Goal: Task Accomplishment & Management: Complete application form

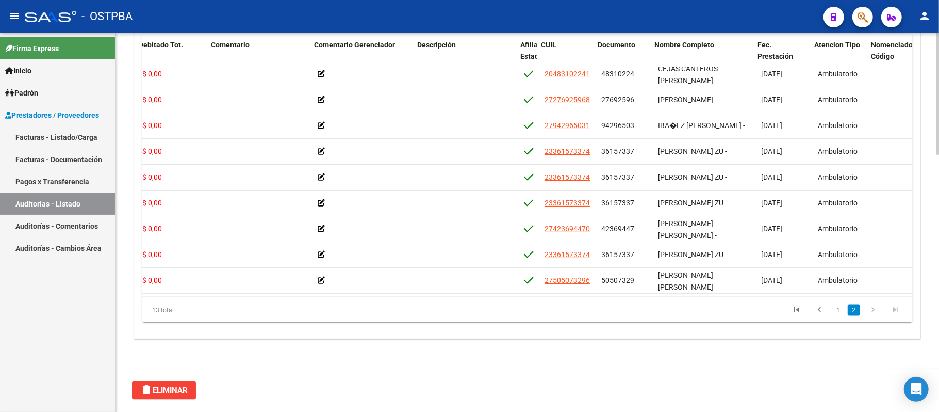
scroll to position [119, 303]
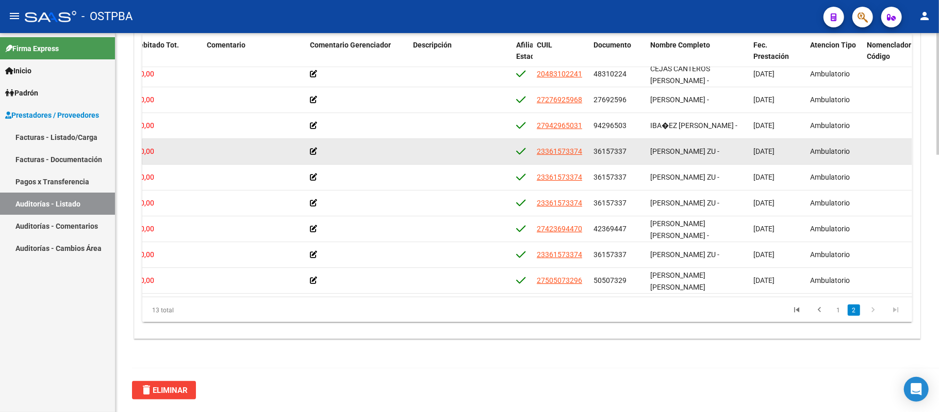
click at [169, 145] on div "$ 0,00" at bounding box center [167, 151] width 64 height 12
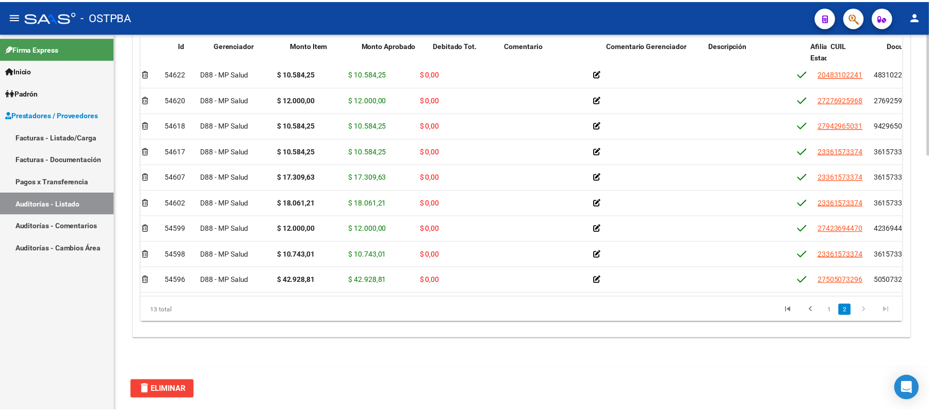
scroll to position [119, 0]
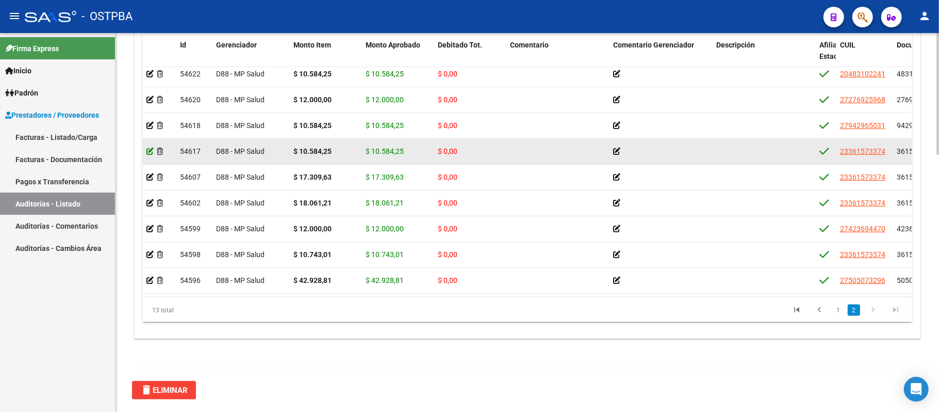
click at [151, 147] on icon at bounding box center [149, 150] width 7 height 7
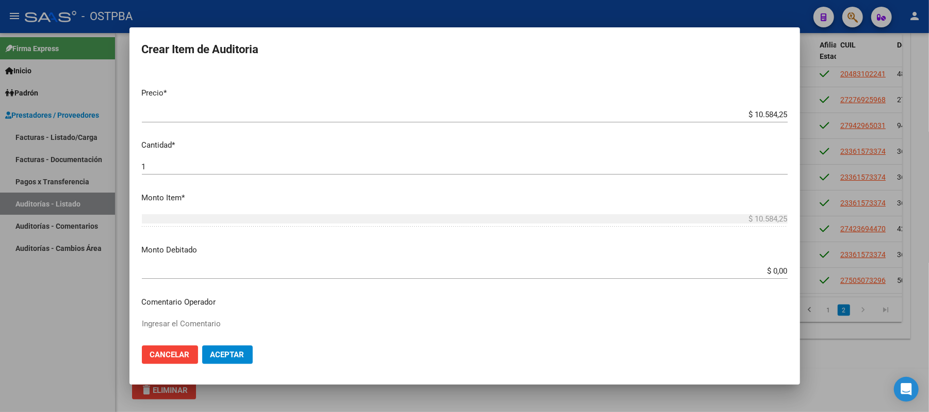
scroll to position [275, 0]
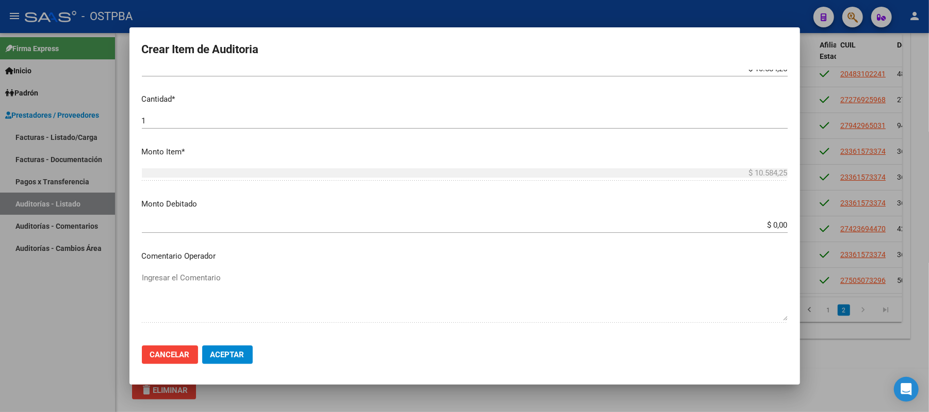
click at [767, 230] on div "$ 0,00 Ingresar el monto" at bounding box center [465, 224] width 646 height 15
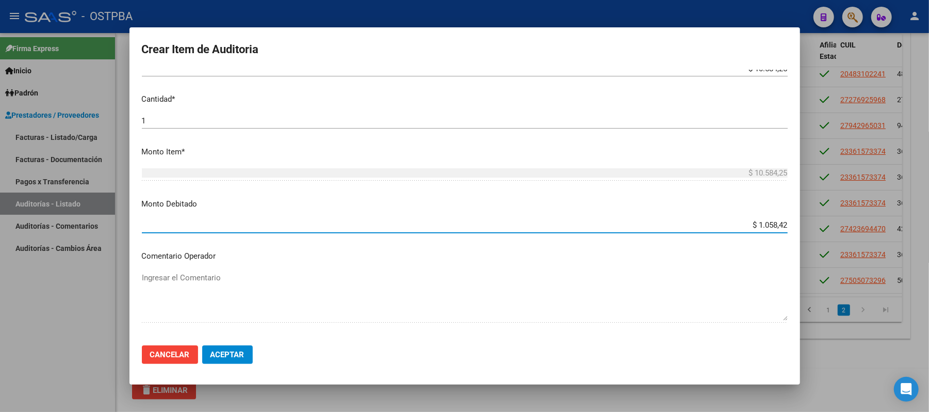
type input "$ 10.584,25"
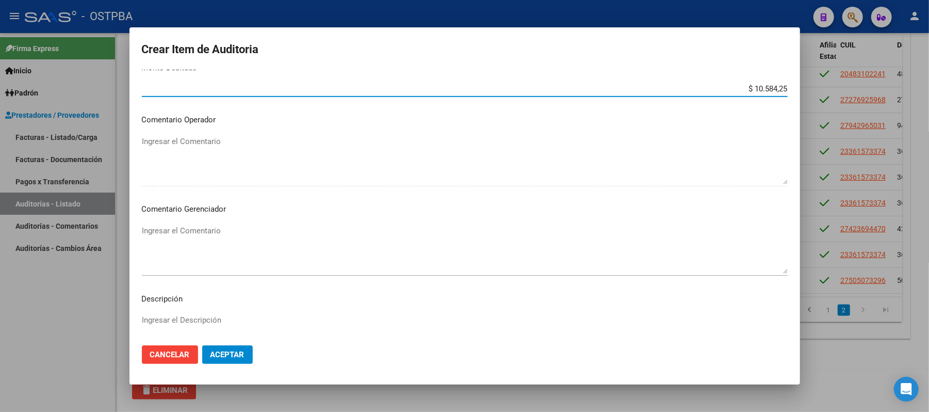
scroll to position [413, 0]
click at [207, 232] on textarea "Ingresar el Comentario" at bounding box center [465, 247] width 646 height 48
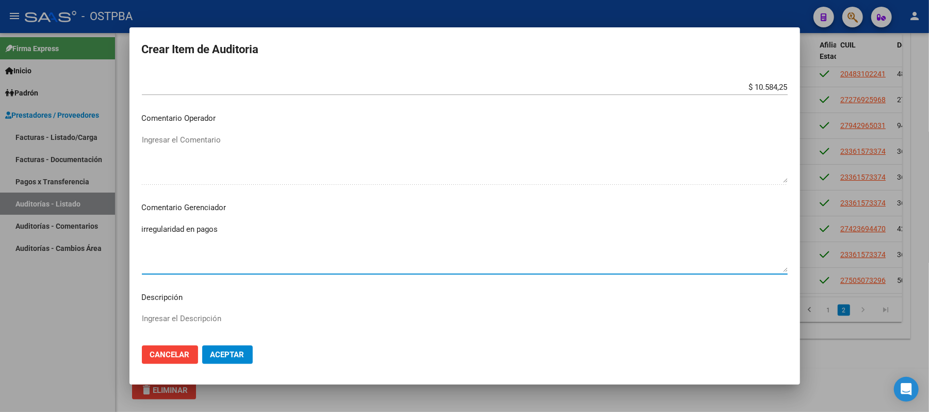
drag, startPoint x: 227, startPoint y: 231, endPoint x: 139, endPoint y: 223, distance: 88.6
click at [139, 223] on mat-dialog-content "36157337 Nro Documento 23361573374 CUIL Afiliado Activo [PERSON_NAME] ZU - Nomb…" at bounding box center [464, 204] width 670 height 268
paste textarea "20241441491"
drag, startPoint x: 215, startPoint y: 237, endPoint x: 9, endPoint y: 225, distance: 205.6
click at [12, 223] on div "Crear Item de Auditoria 36157337 Nro Documento 23361573374 CUIL Afiliado Activo…" at bounding box center [464, 206] width 929 height 412
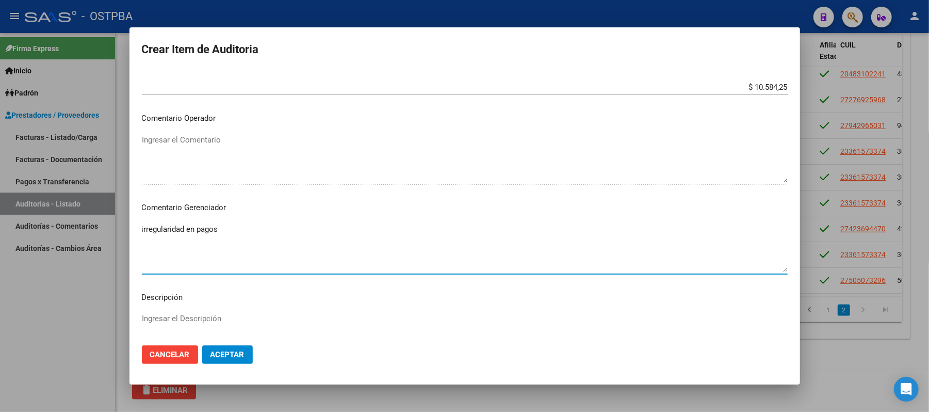
drag, startPoint x: 242, startPoint y: 238, endPoint x: 58, endPoint y: 229, distance: 183.8
click at [58, 229] on div "Crear Item de Auditoria 36157337 Nro Documento 23361573374 CUIL Afiliado Activo…" at bounding box center [464, 206] width 929 height 412
type textarea "irregularidad en pagos"
click at [244, 357] on span "Aceptar" at bounding box center [227, 354] width 34 height 9
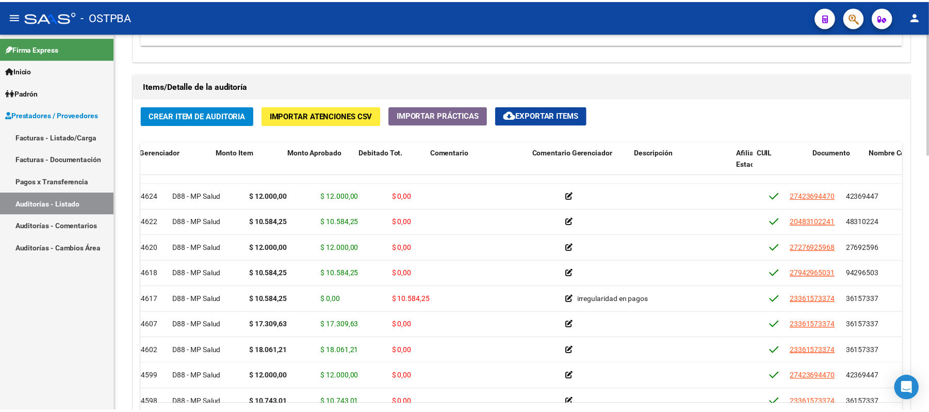
scroll to position [69, 0]
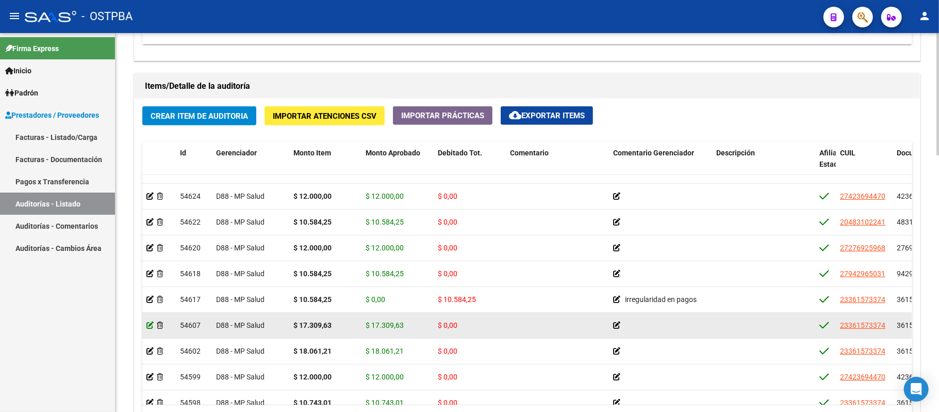
click at [147, 326] on icon at bounding box center [149, 324] width 7 height 7
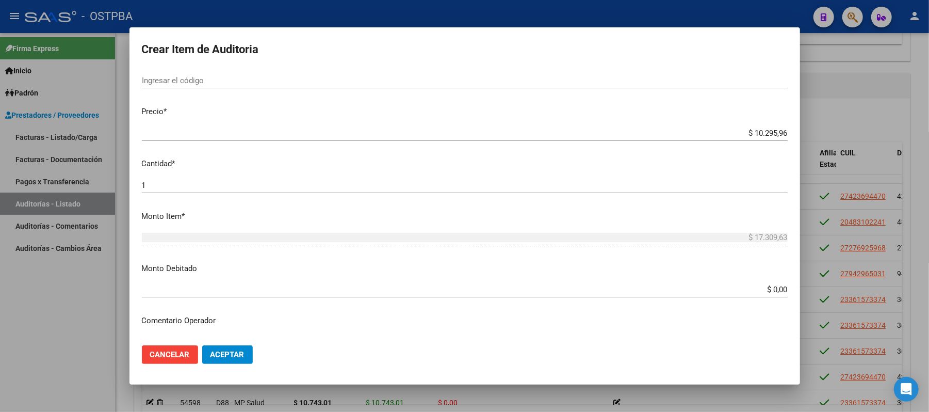
scroll to position [275, 0]
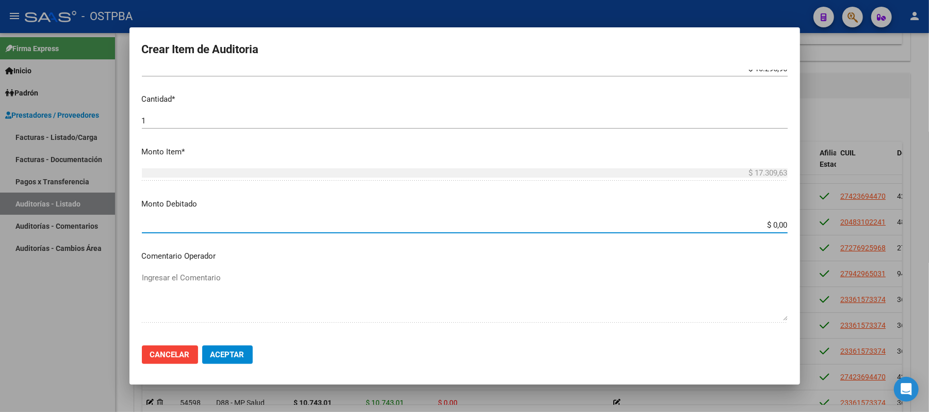
click at [764, 228] on input "$ 0,00" at bounding box center [465, 224] width 646 height 9
type input "$ 17.309,00"
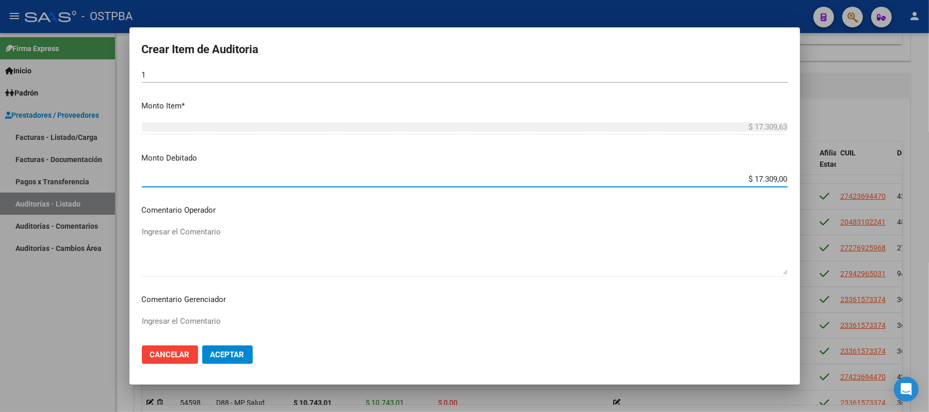
scroll to position [343, 0]
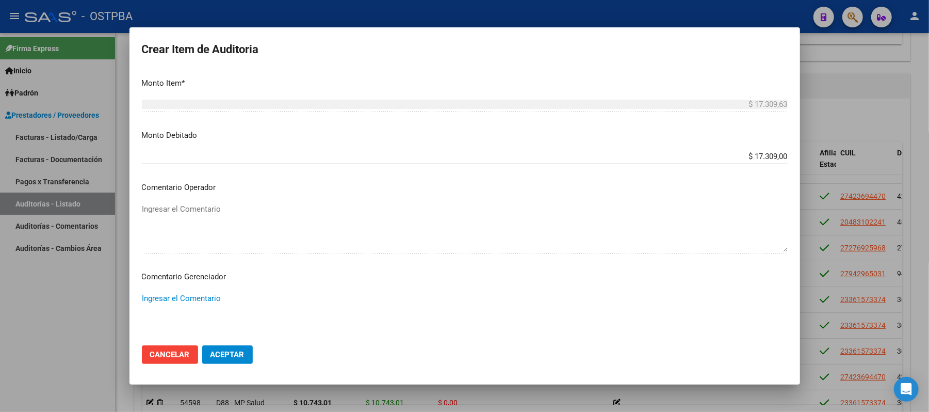
click at [185, 292] on textarea "Ingresar el Comentario" at bounding box center [465, 316] width 646 height 48
paste textarea "irregularidad en pagos"
type textarea "irregularidad en pagos"
click at [230, 350] on span "Aceptar" at bounding box center [227, 354] width 34 height 9
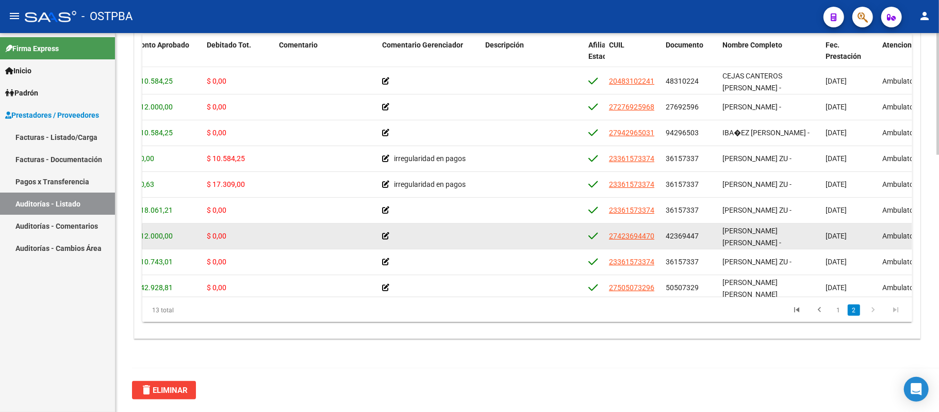
scroll to position [119, 231]
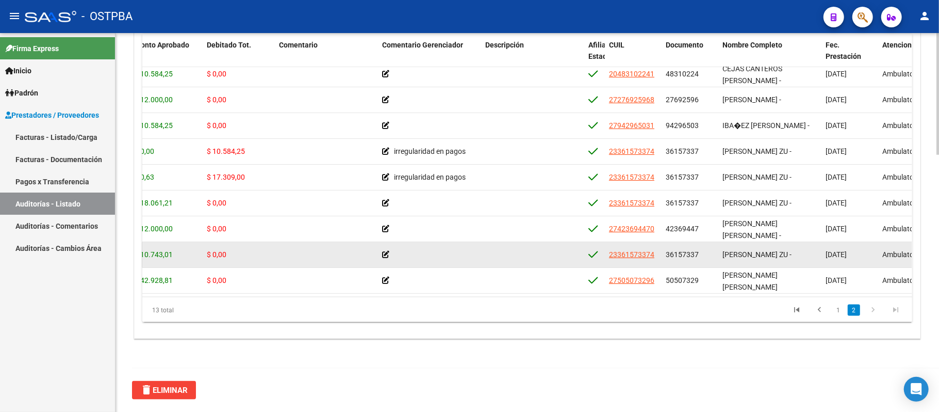
click at [314, 250] on datatable-body-cell at bounding box center [326, 254] width 103 height 25
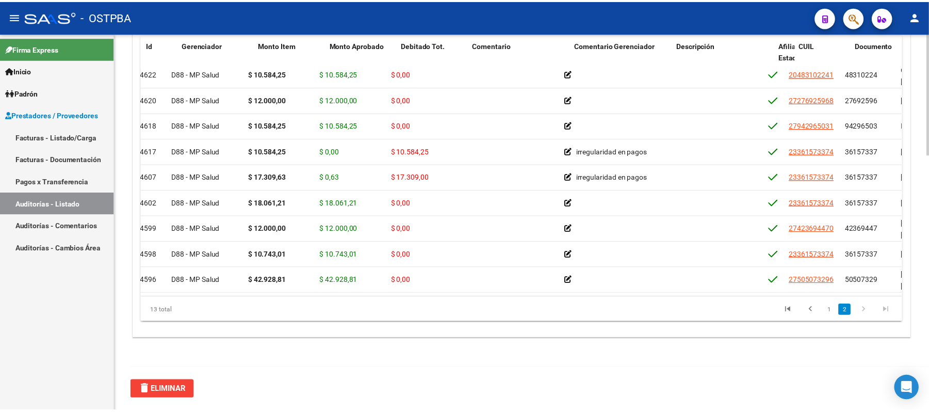
scroll to position [119, 0]
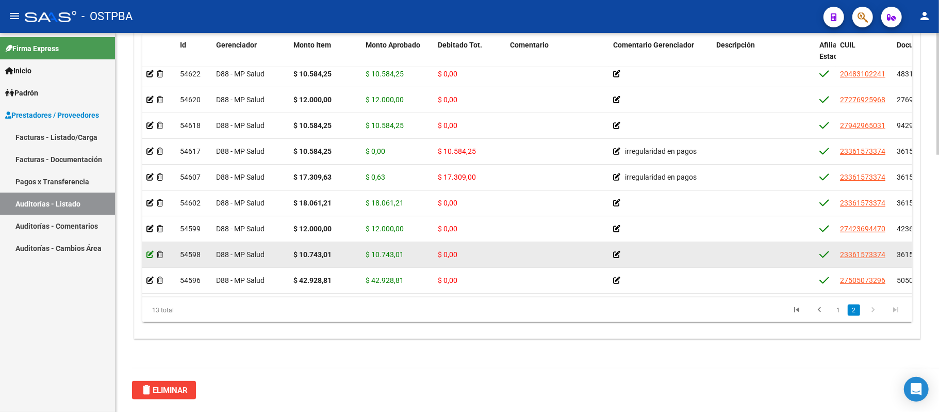
click at [147, 251] on icon at bounding box center [149, 254] width 7 height 7
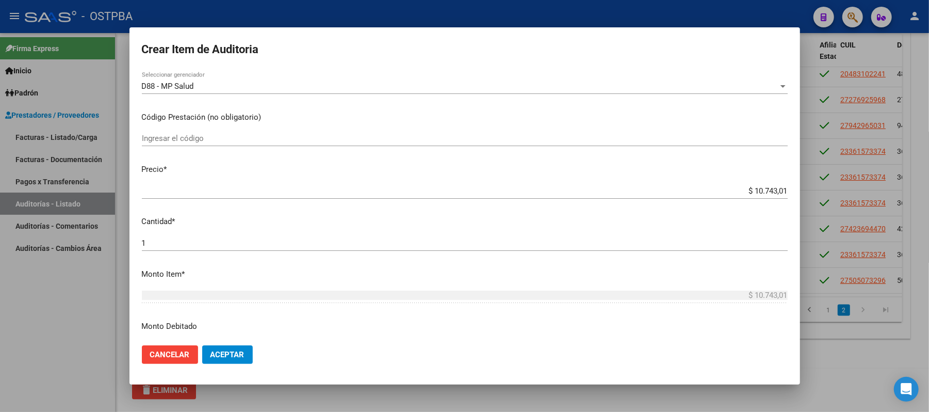
scroll to position [206, 0]
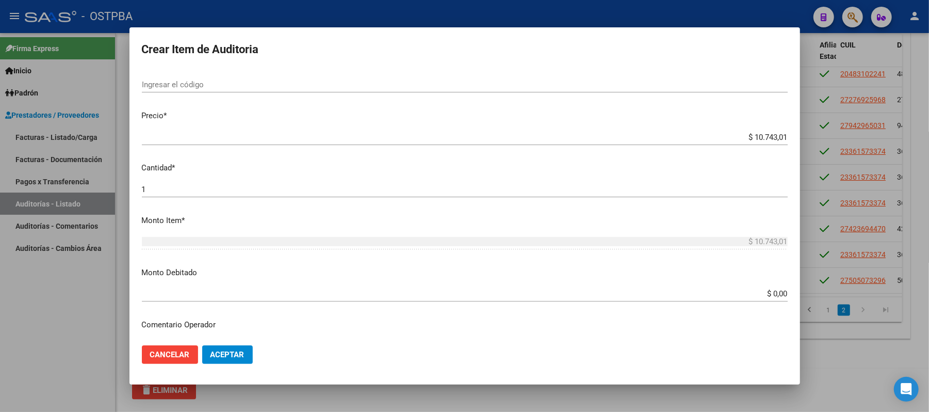
click at [763, 293] on input "$ 0,00" at bounding box center [465, 293] width 646 height 9
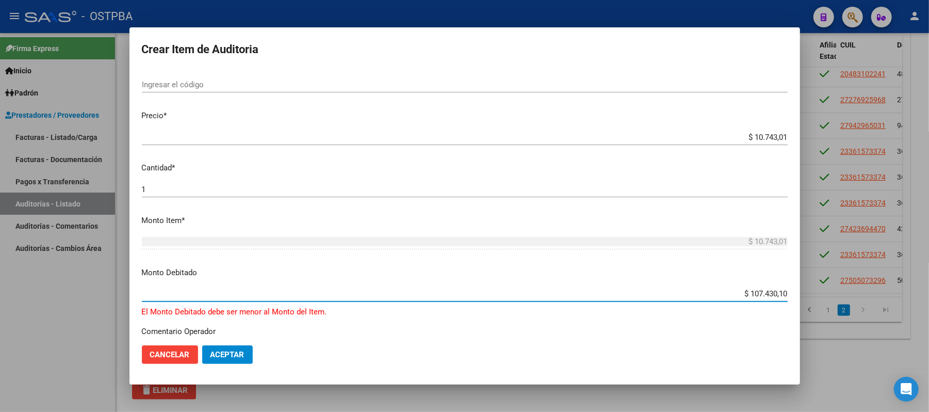
type input "$ 10.743,01"
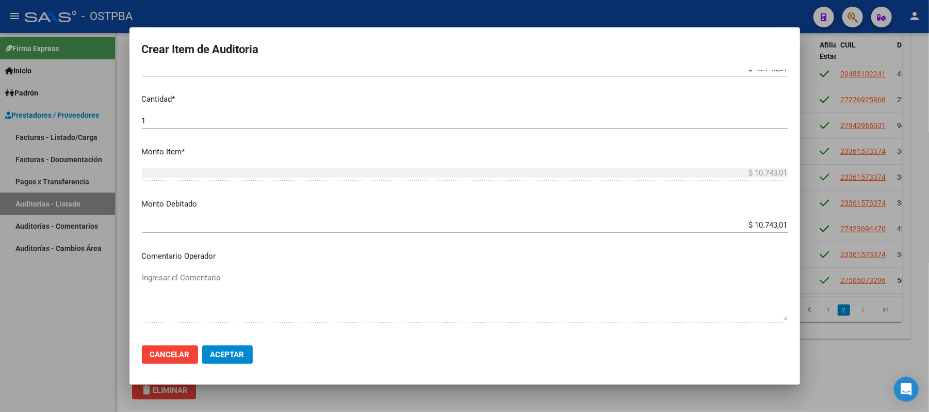
scroll to position [343, 0]
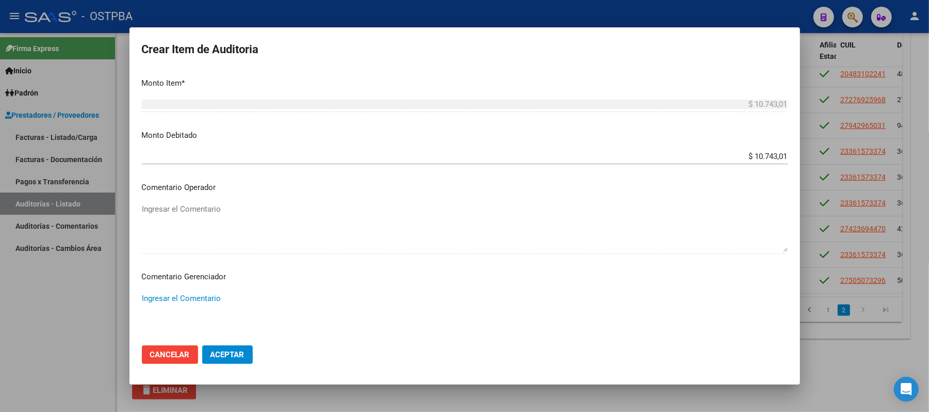
click at [183, 298] on textarea "Ingresar el Comentario" at bounding box center [465, 316] width 646 height 48
paste textarea "irregularidad en pagos"
type textarea "irregularidad en pagos"
click at [225, 351] on span "Aceptar" at bounding box center [227, 354] width 34 height 9
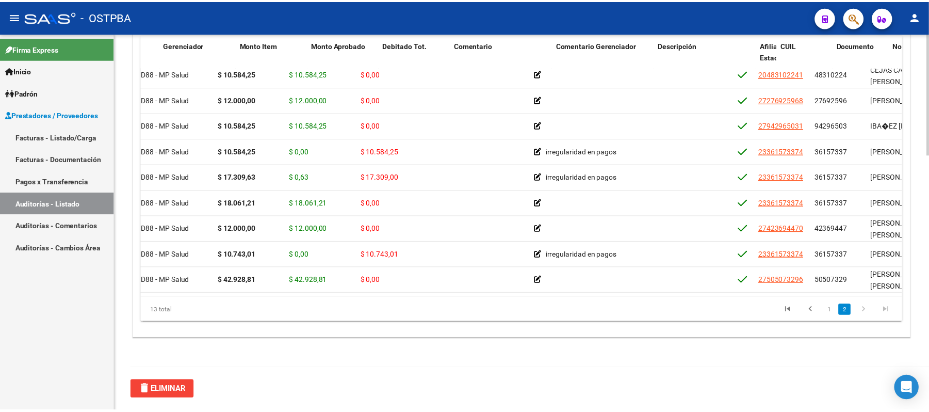
scroll to position [119, 0]
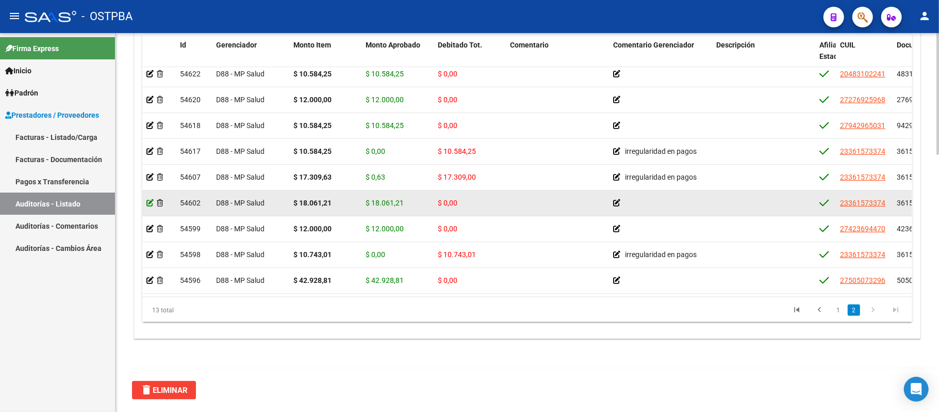
click at [147, 199] on icon at bounding box center [149, 202] width 7 height 7
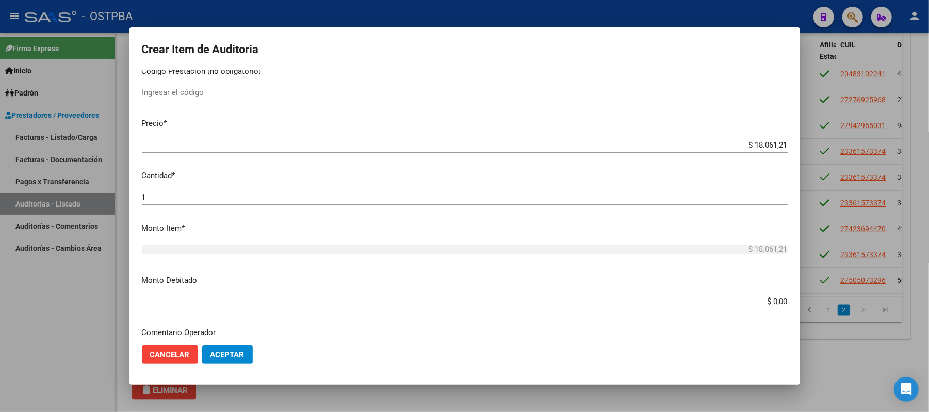
scroll to position [206, 0]
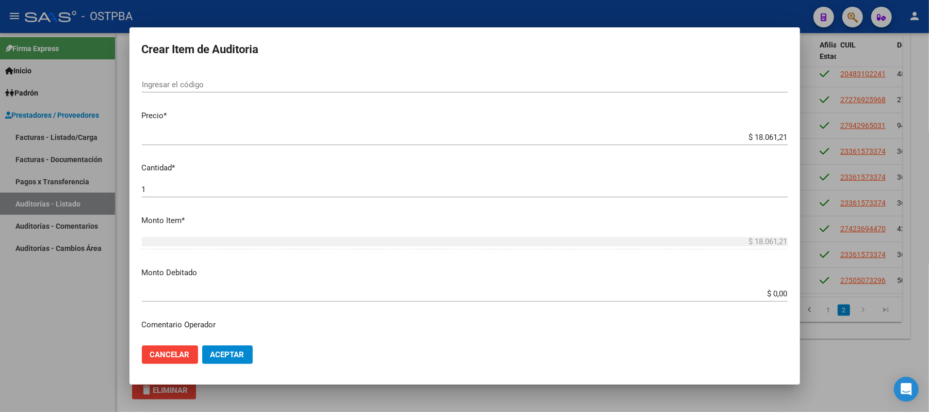
click at [762, 298] on input "$ 0,00" at bounding box center [465, 293] width 646 height 9
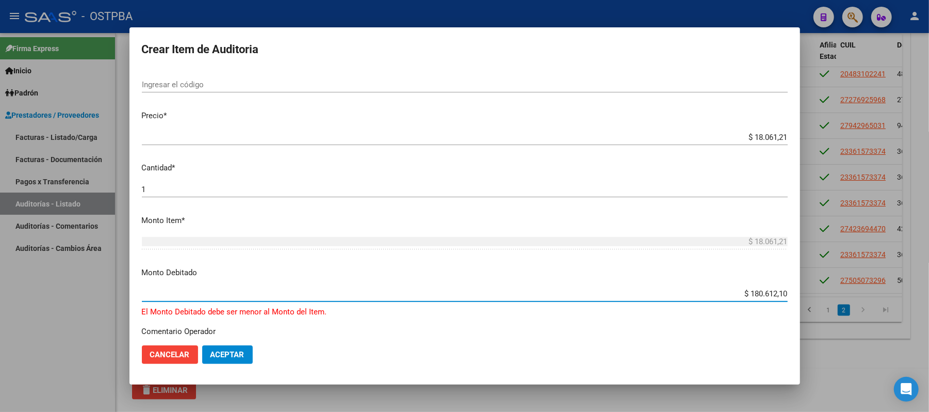
type input "$ 18.061,21"
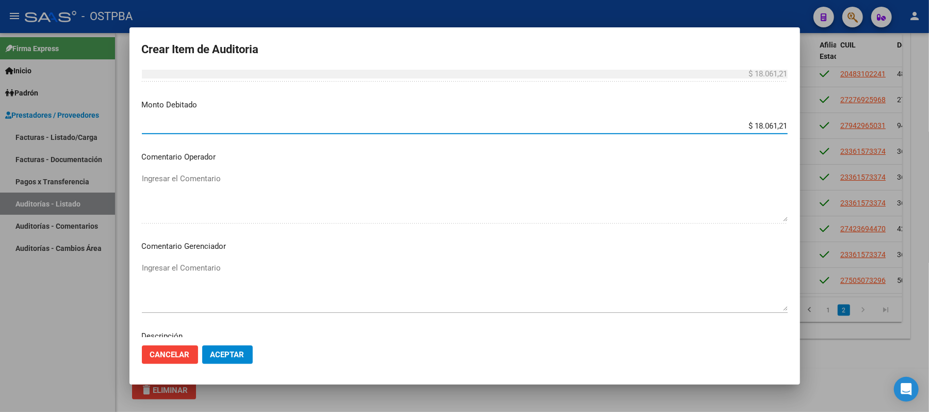
scroll to position [413, 0]
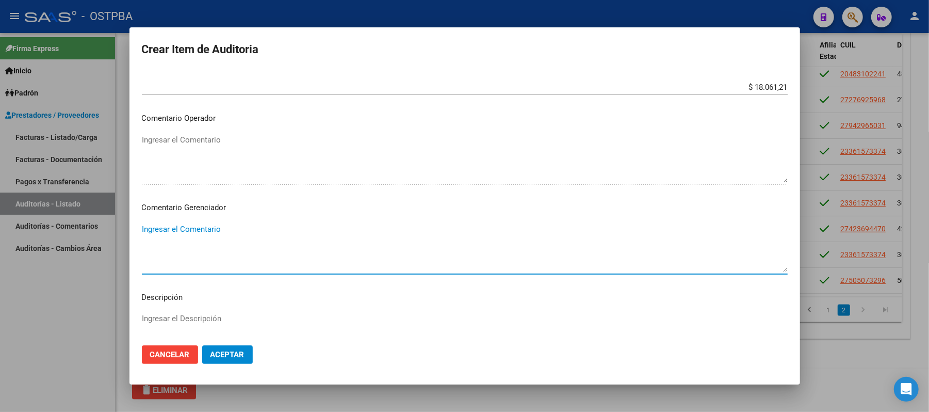
click at [215, 224] on textarea "Ingresar el Comentario" at bounding box center [465, 247] width 646 height 48
paste textarea "irregularidad en pagos"
type textarea "irregularidad en pagos"
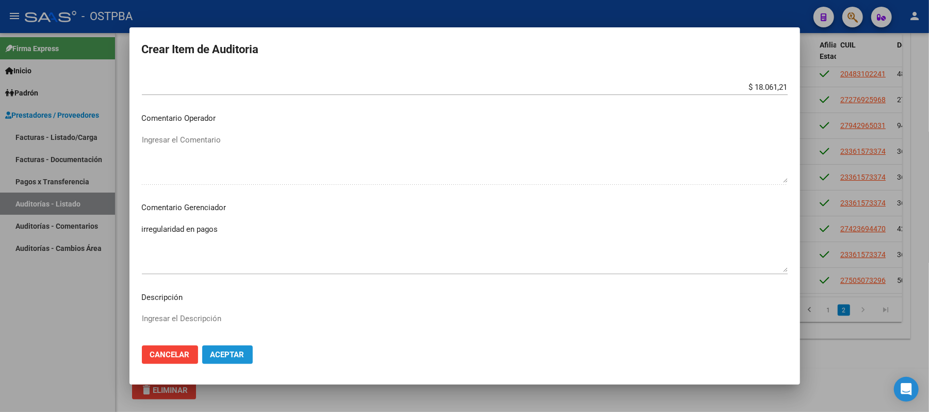
click at [238, 359] on span "Aceptar" at bounding box center [227, 354] width 34 height 9
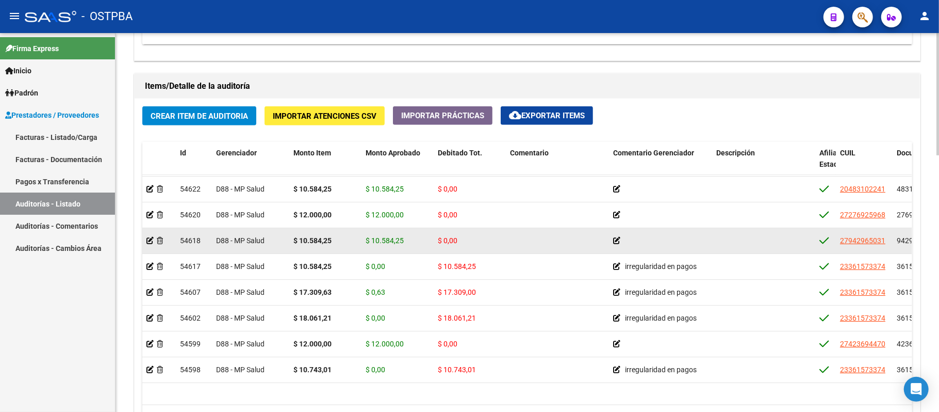
scroll to position [119, 0]
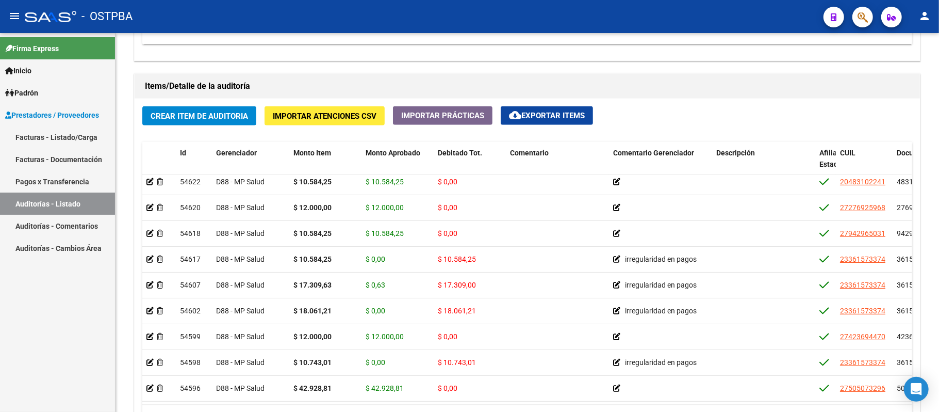
click at [47, 203] on link "Auditorías - Listado" at bounding box center [57, 203] width 115 height 22
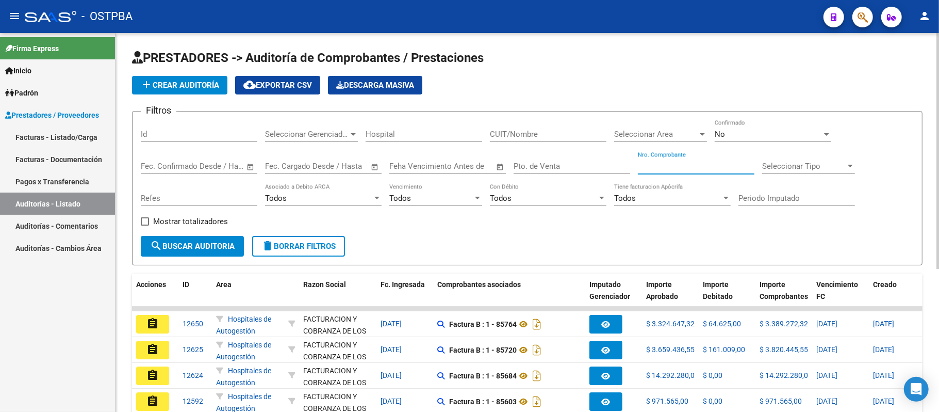
click at [675, 166] on input "Nro. Comprobante" at bounding box center [696, 165] width 117 height 9
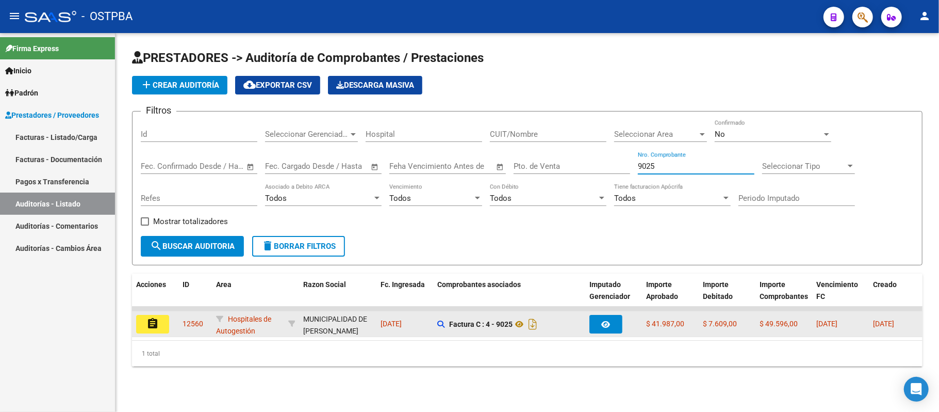
type input "9025"
click at [158, 320] on mat-icon "assignment" at bounding box center [152, 323] width 12 height 12
